Goal: Task Accomplishment & Management: Manage account settings

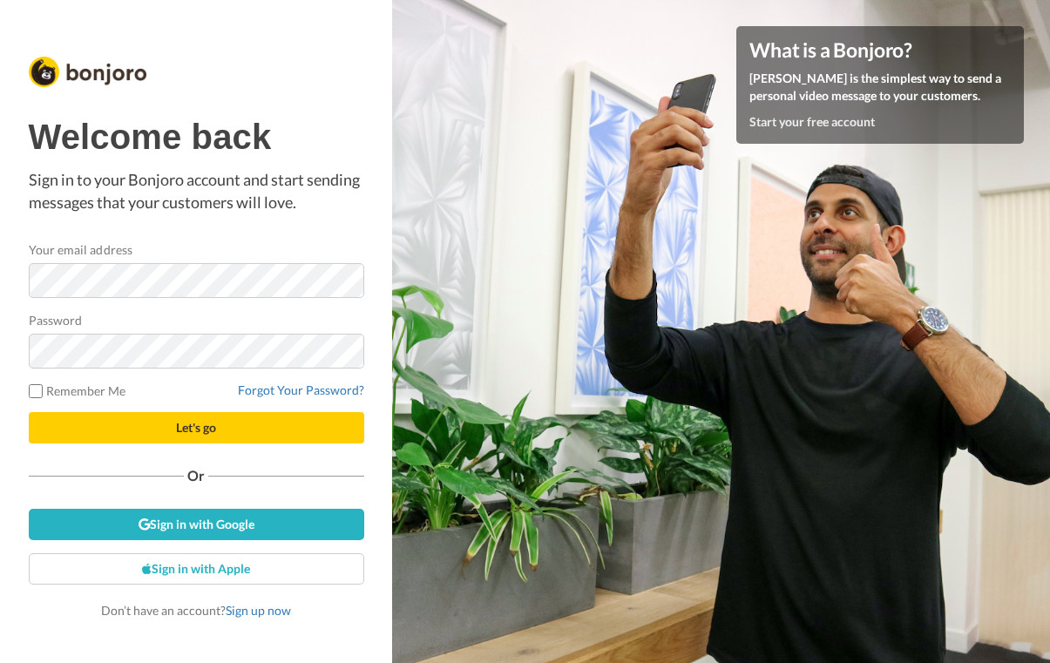
click at [266, 428] on button "Let's go" at bounding box center [197, 427] width 336 height 31
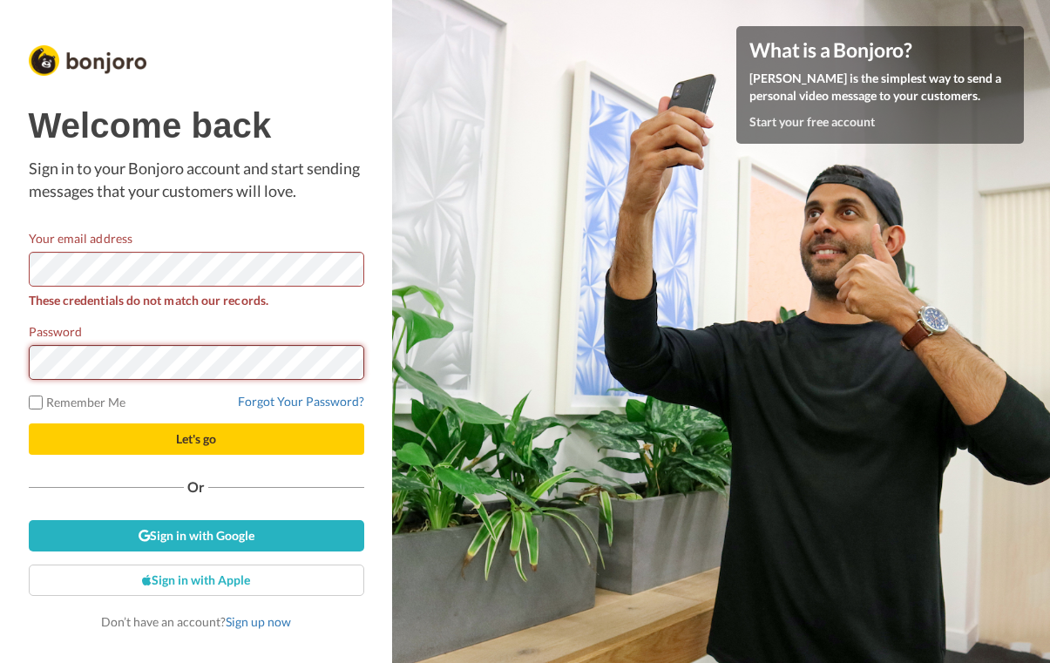
click at [196, 438] on button "Let's go" at bounding box center [197, 439] width 336 height 31
click at [290, 397] on link "Forgot Your Password?" at bounding box center [301, 401] width 126 height 15
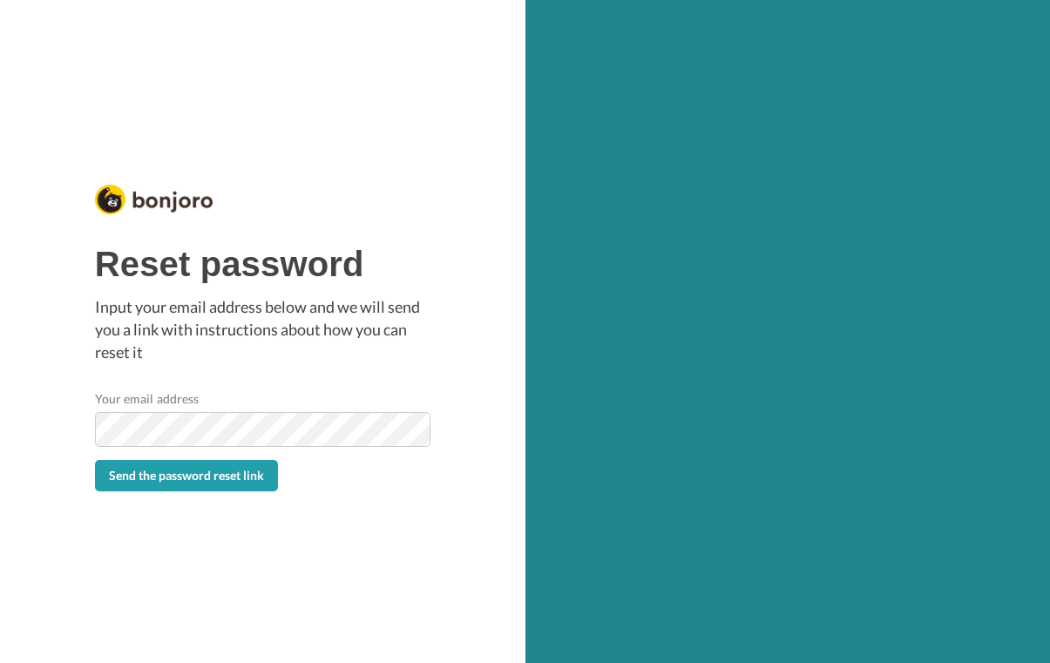
click at [234, 485] on button "Send the password reset link" at bounding box center [186, 475] width 183 height 31
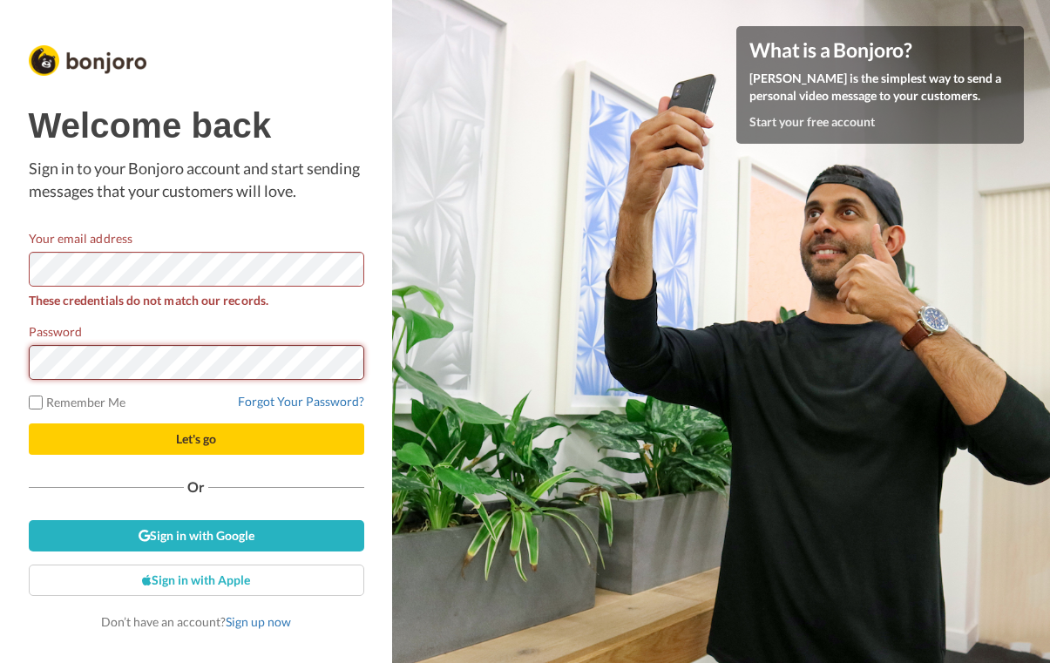
click at [196, 438] on button "Let's go" at bounding box center [197, 439] width 336 height 31
